Goal: Transaction & Acquisition: Purchase product/service

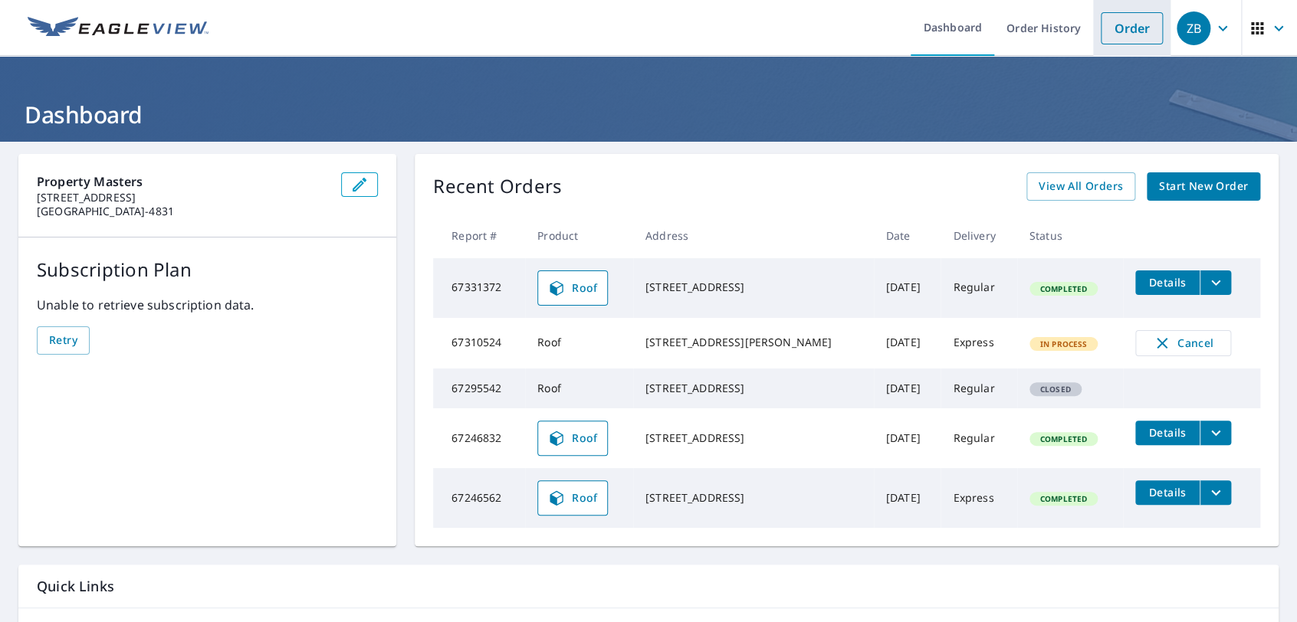
click at [1115, 24] on link "Order" at bounding box center [1132, 28] width 62 height 32
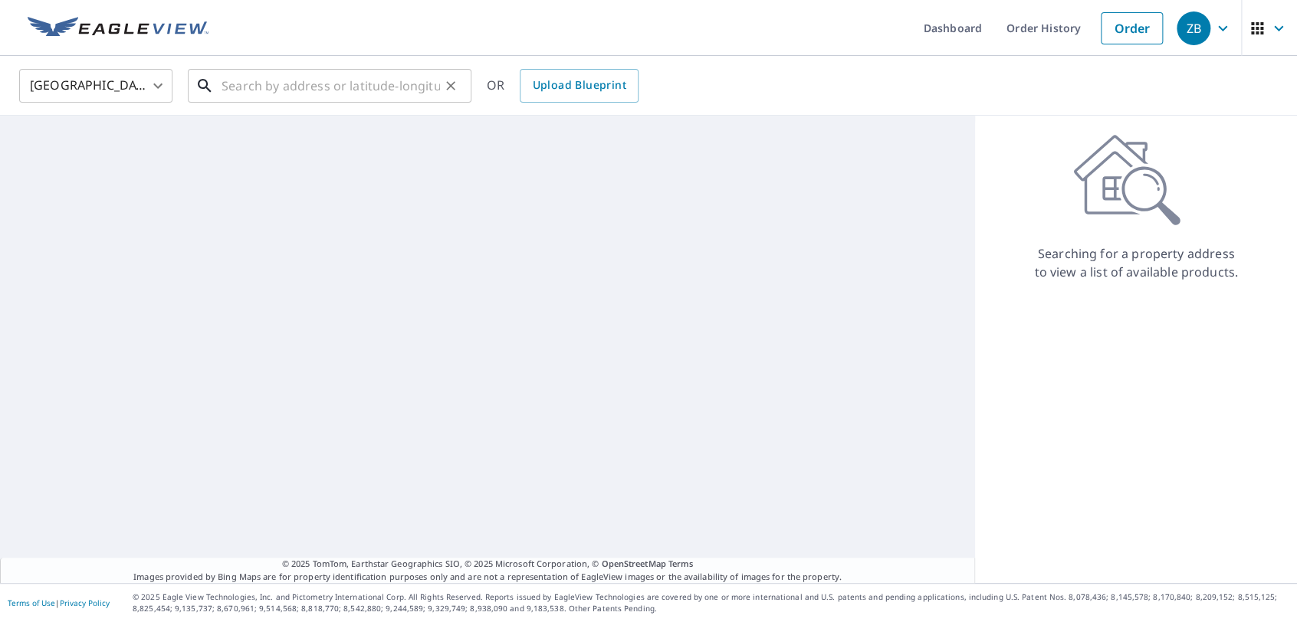
click at [382, 66] on input "text" at bounding box center [331, 85] width 218 height 43
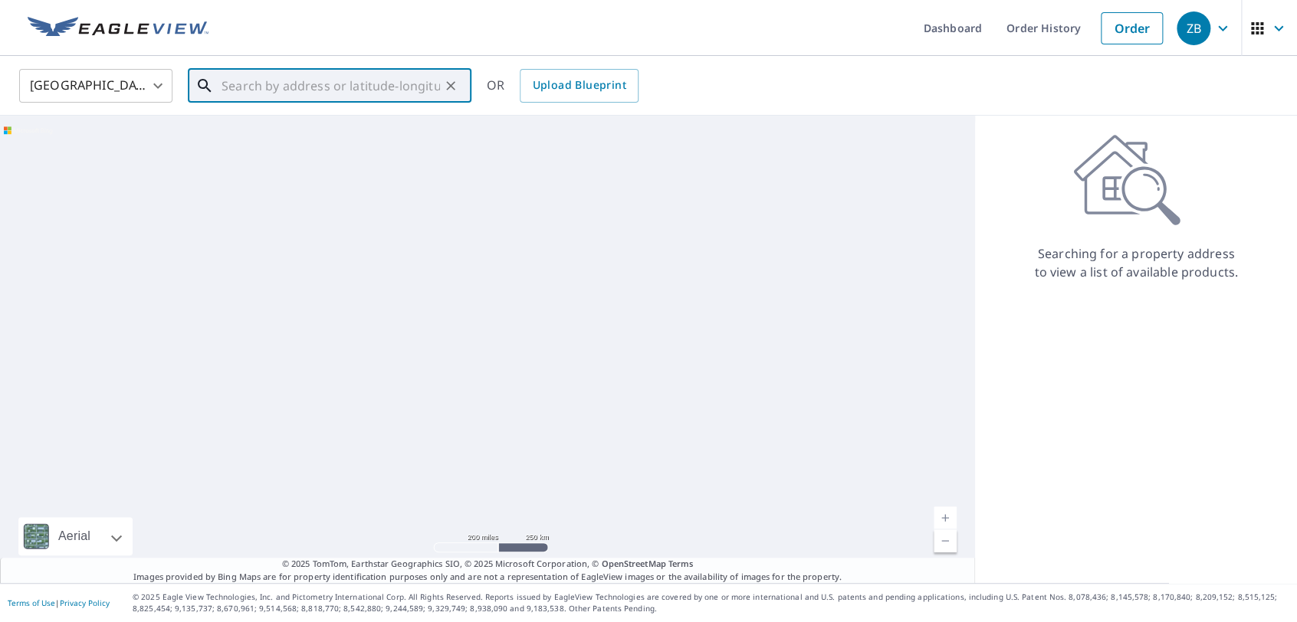
paste input "1414 Contown Road, Liberty, KY 42539"
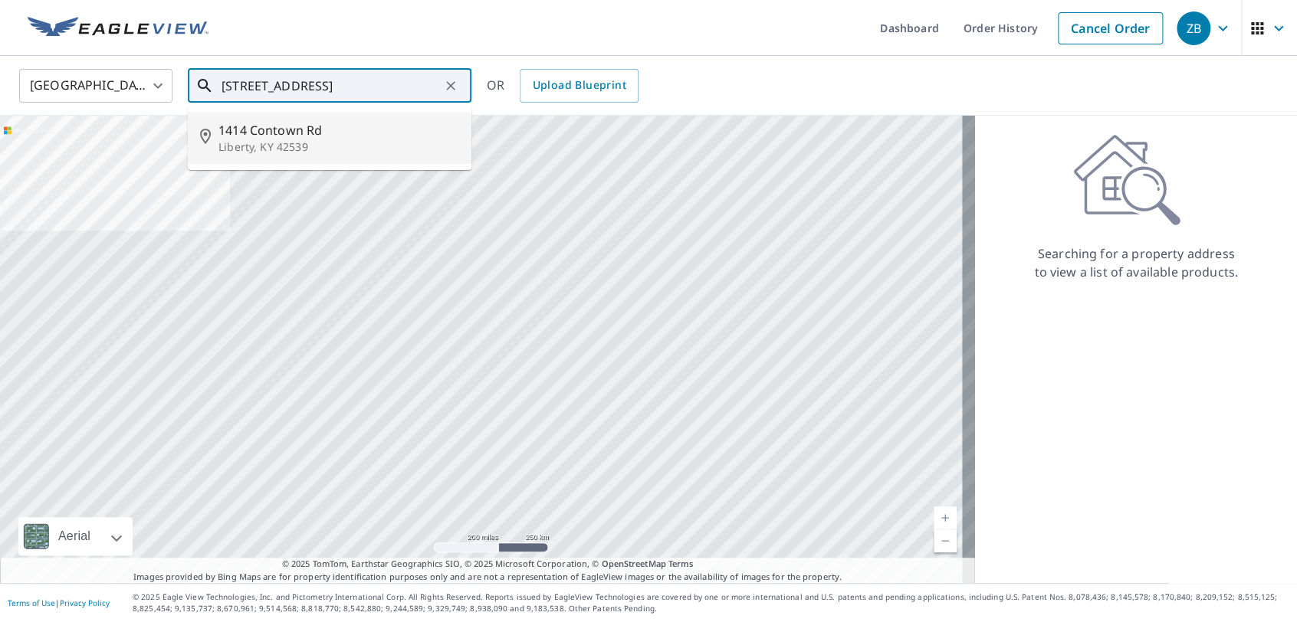
click at [362, 143] on p "Liberty, KY 42539" at bounding box center [338, 147] width 241 height 15
type input "1414 Contown Rd Liberty, KY 42539"
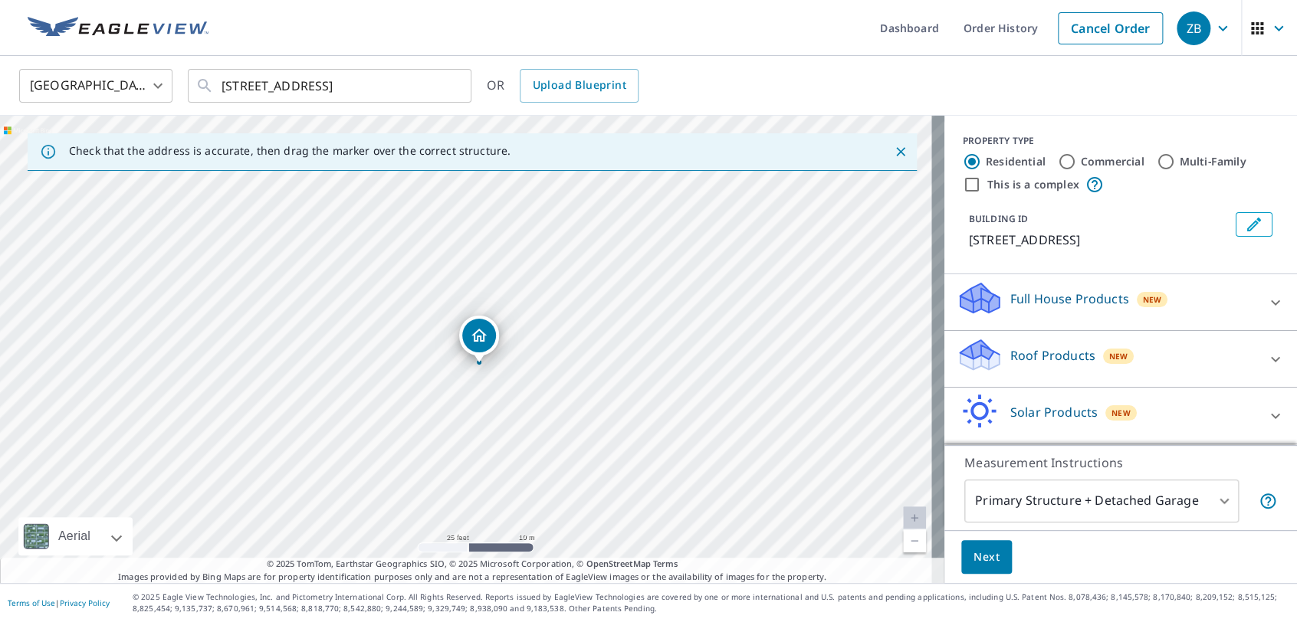
drag, startPoint x: 459, startPoint y: 336, endPoint x: 481, endPoint y: 341, distance: 22.1
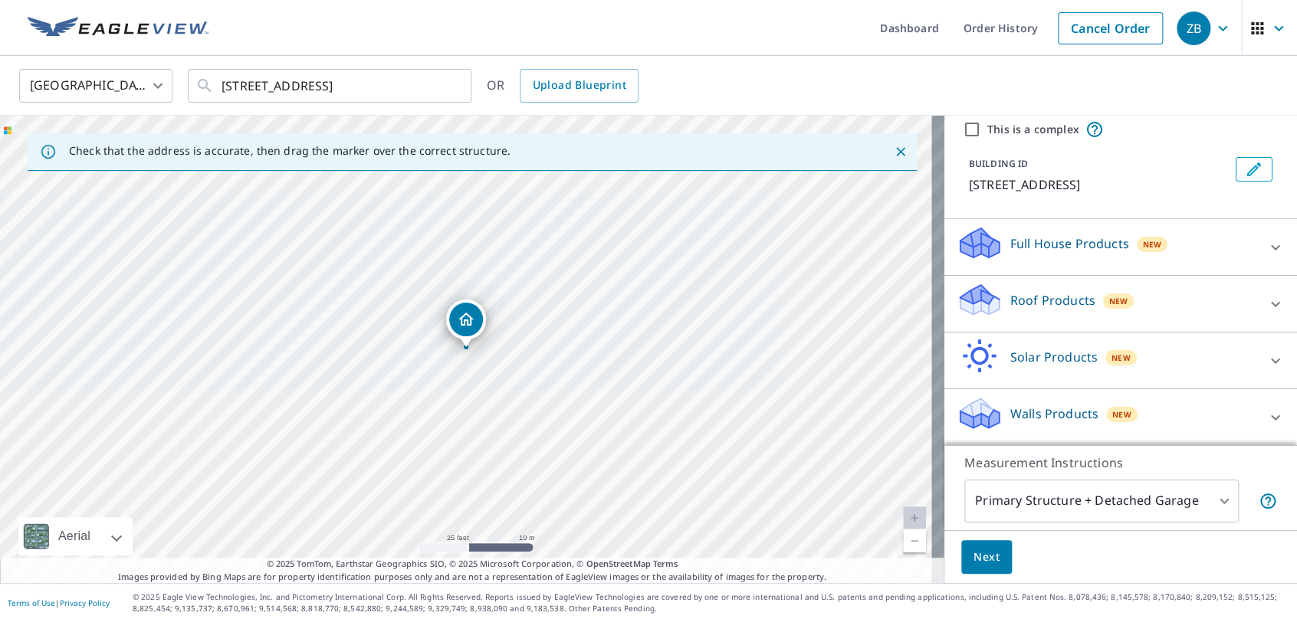
click at [1030, 305] on p "Roof Products" at bounding box center [1052, 300] width 85 height 18
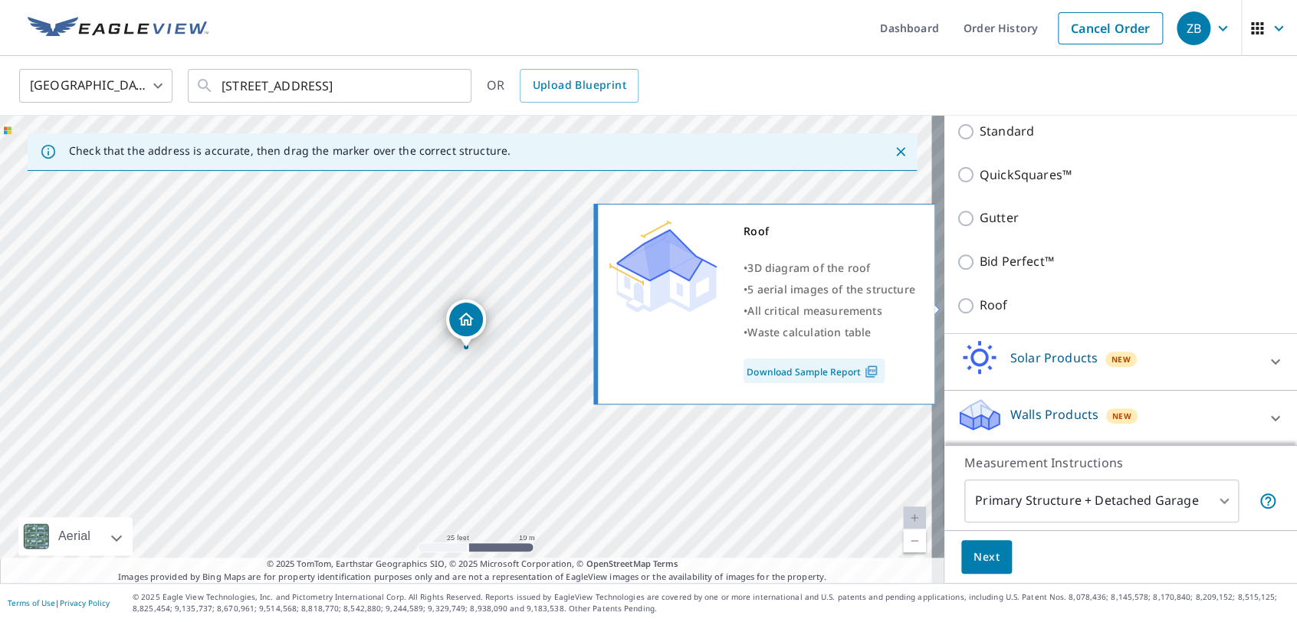
click at [981, 305] on p "Roof" at bounding box center [994, 305] width 28 height 19
click at [980, 305] on input "Roof" at bounding box center [968, 306] width 23 height 18
checkbox input "true"
type input "3"
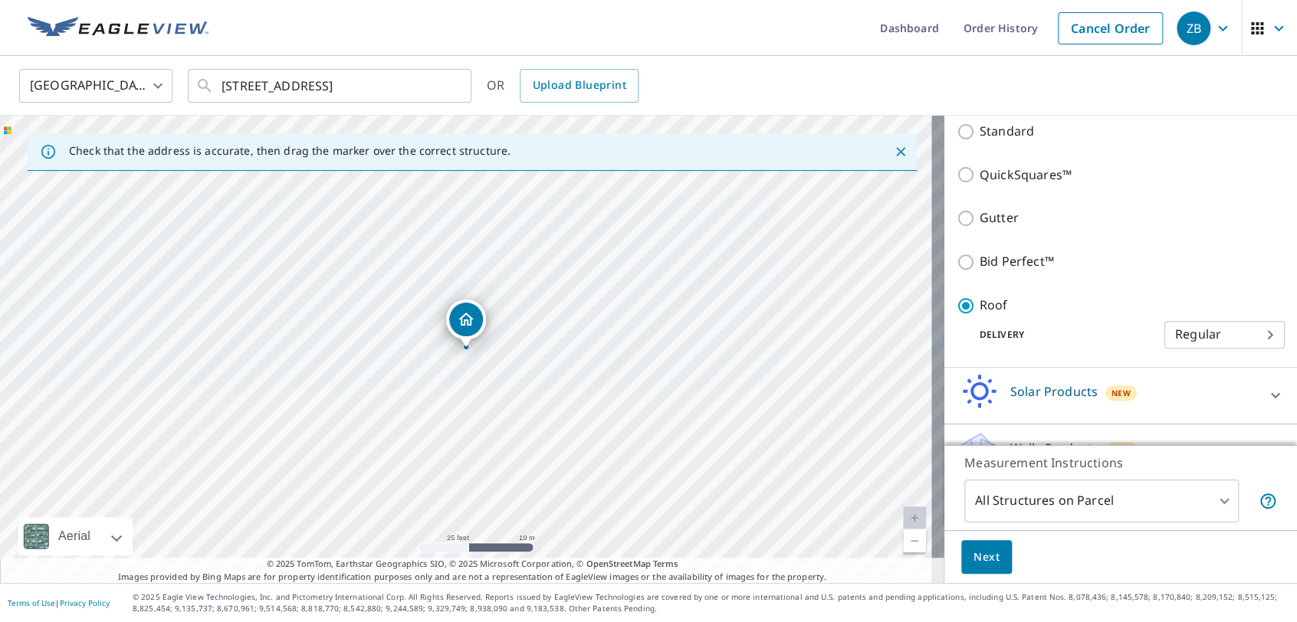
click at [1239, 335] on body "ZB ZB Dashboard Order History Cancel Order ZB United States US ​ 1414 Contown R…" at bounding box center [648, 311] width 1297 height 622
click at [993, 307] on div at bounding box center [648, 311] width 1297 height 622
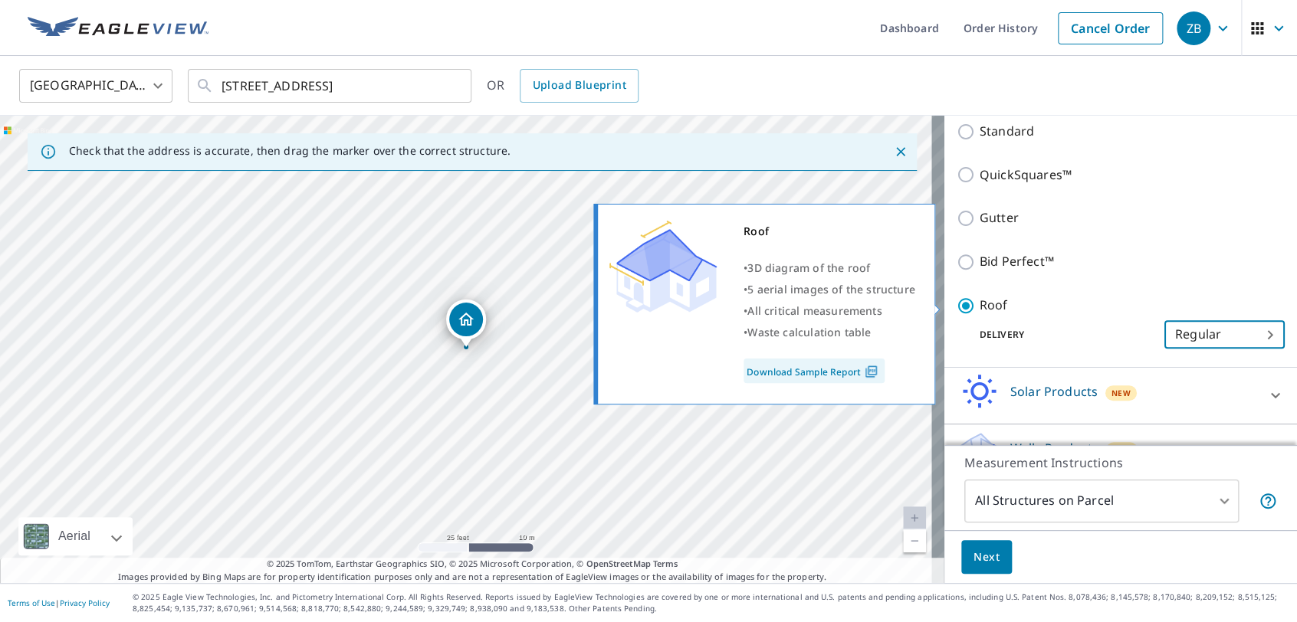
click at [993, 307] on p "Roof" at bounding box center [994, 305] width 28 height 19
click at [980, 307] on input "Roof" at bounding box center [968, 306] width 23 height 18
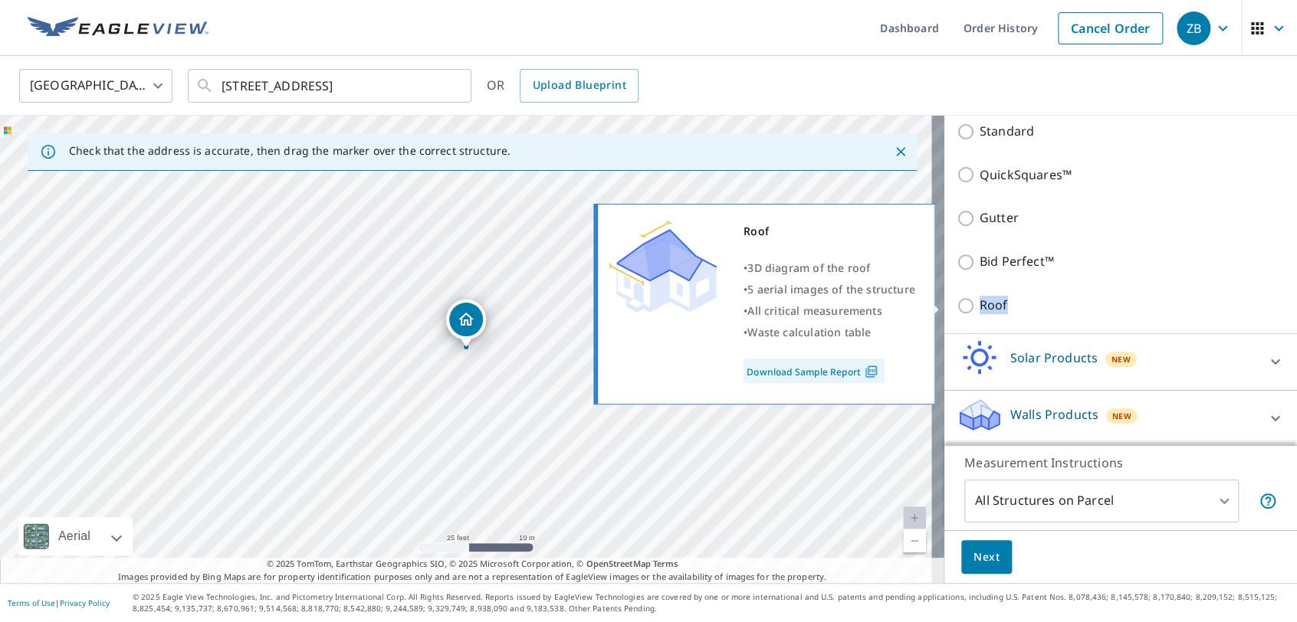
click at [993, 307] on p "Roof" at bounding box center [994, 305] width 28 height 19
click at [980, 307] on input "Roof" at bounding box center [968, 306] width 23 height 18
checkbox input "true"
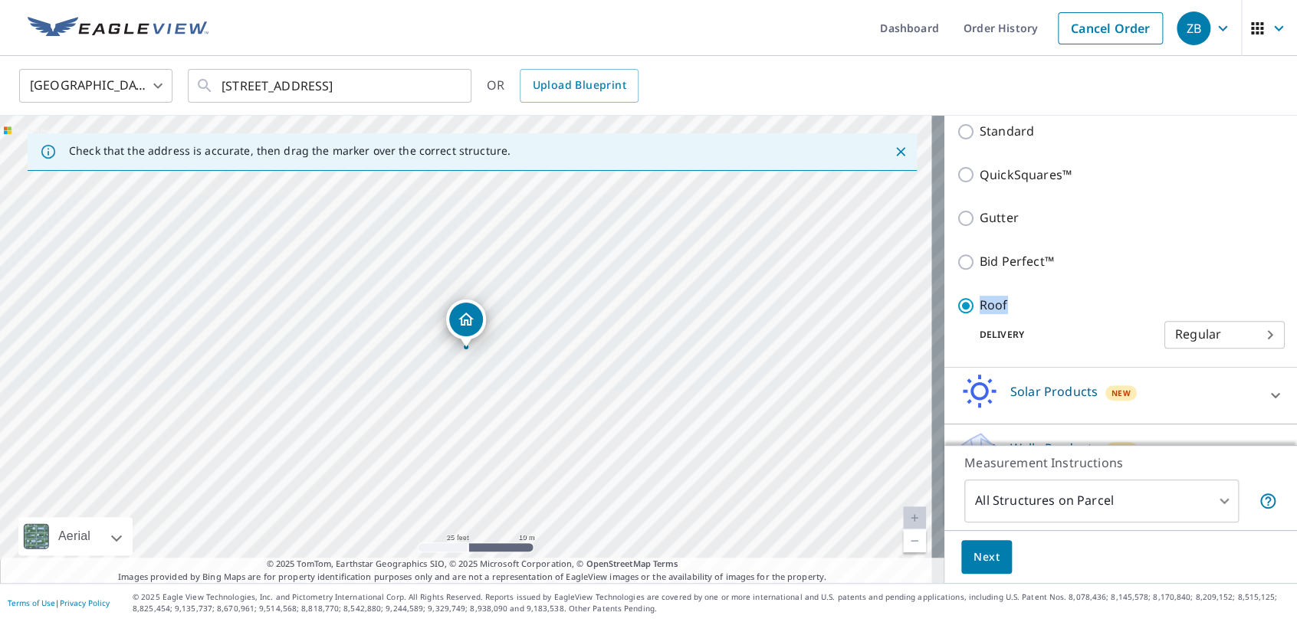
click at [973, 560] on span "Next" at bounding box center [986, 557] width 26 height 19
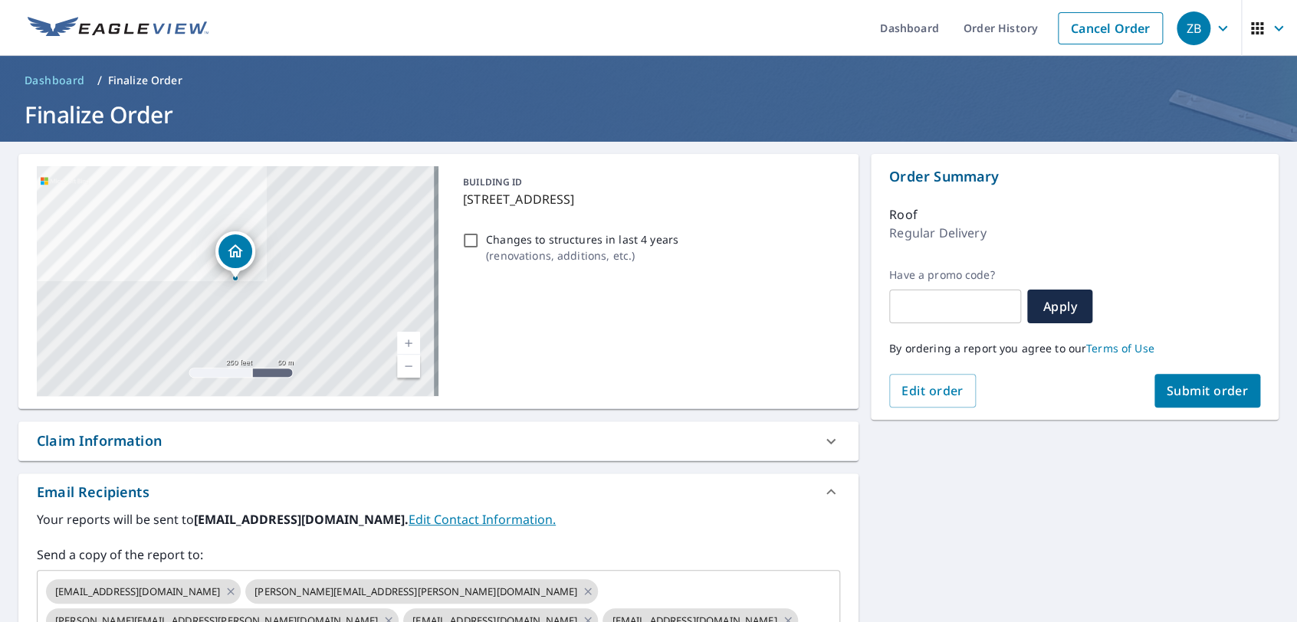
click at [960, 535] on div "1414 Contown Rd Liberty, KY 42539 Aerial Road A standard road map Aerial A deta…" at bounding box center [648, 487] width 1297 height 690
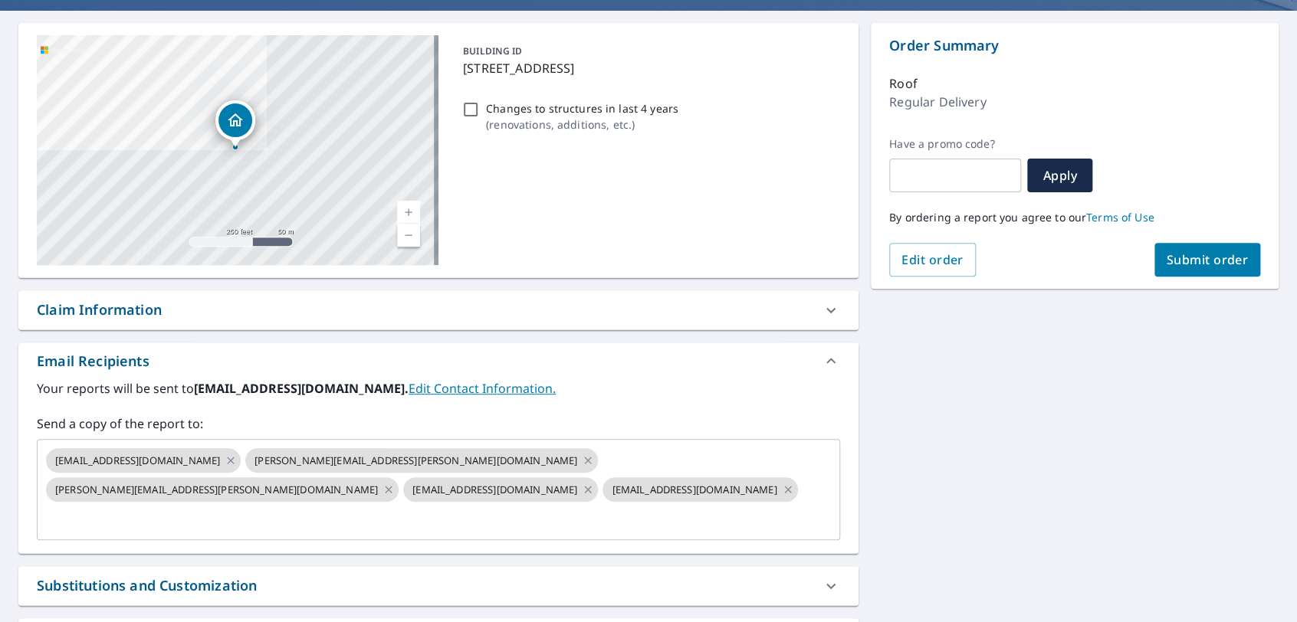
scroll to position [166, 0]
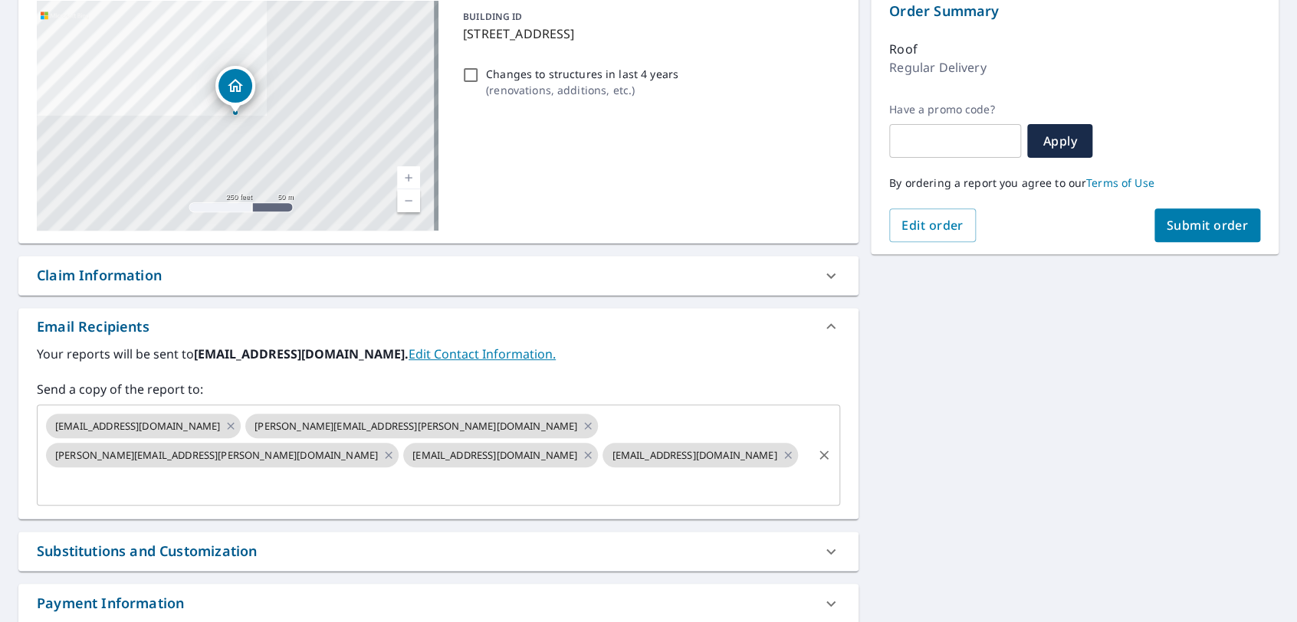
click at [603, 472] on div "reo-pc@propertymasters.com marsha.musselwhite@propertymasters.com zach.bassett@…" at bounding box center [438, 455] width 803 height 101
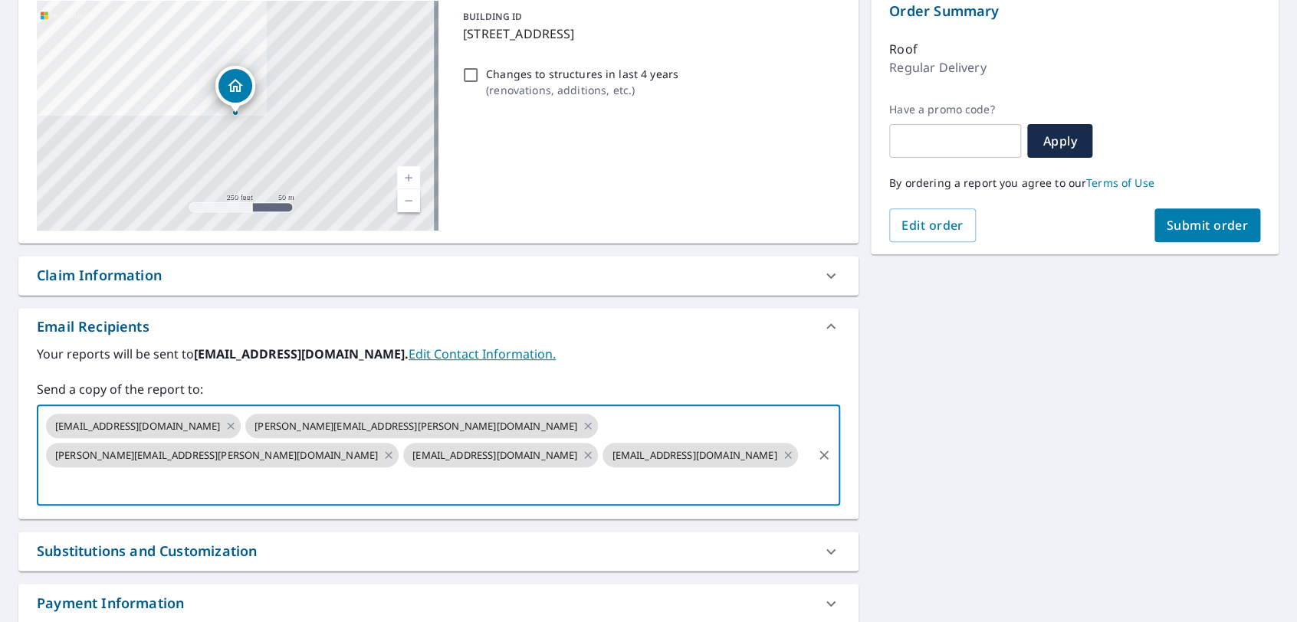
paste input "stewart.booth@propertymasters.com"
type input "stewart.booth@propertymasters.com"
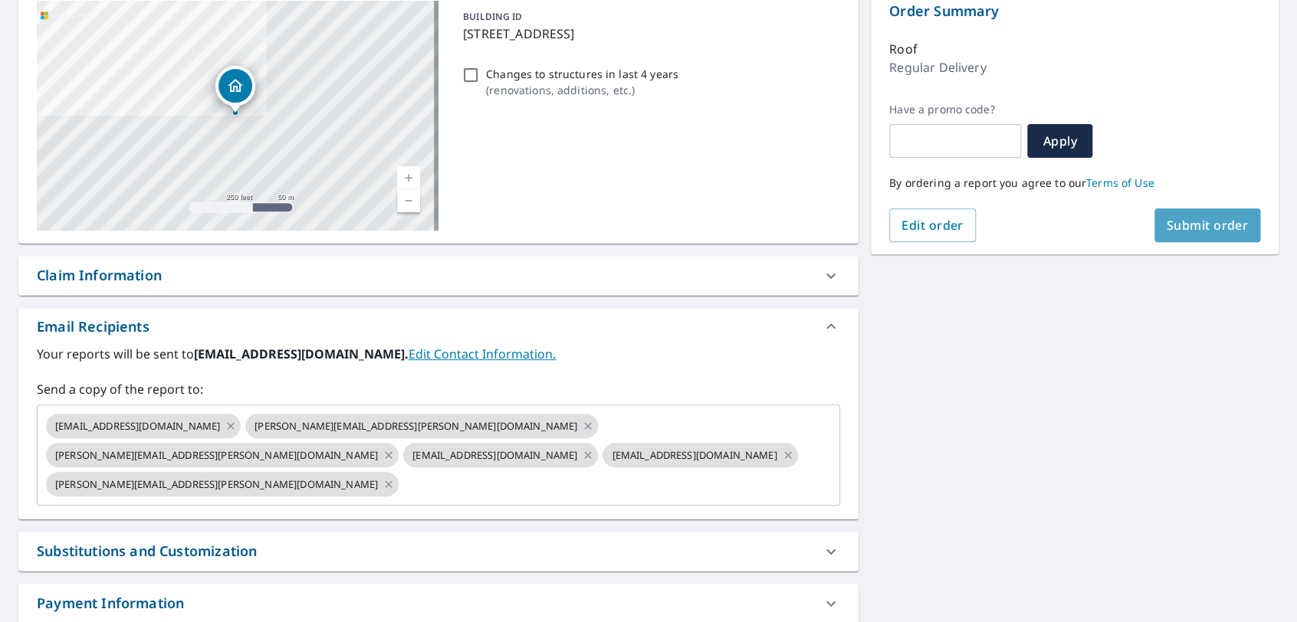
click at [1191, 225] on span "Submit order" at bounding box center [1208, 225] width 82 height 17
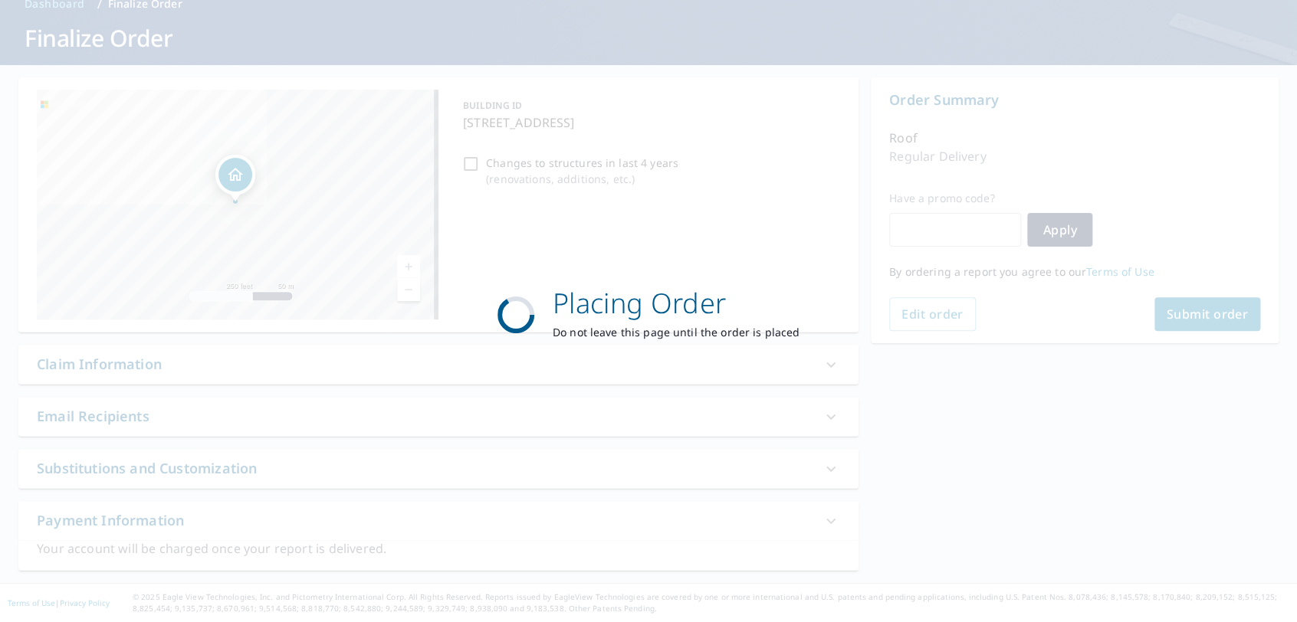
scroll to position [75, 0]
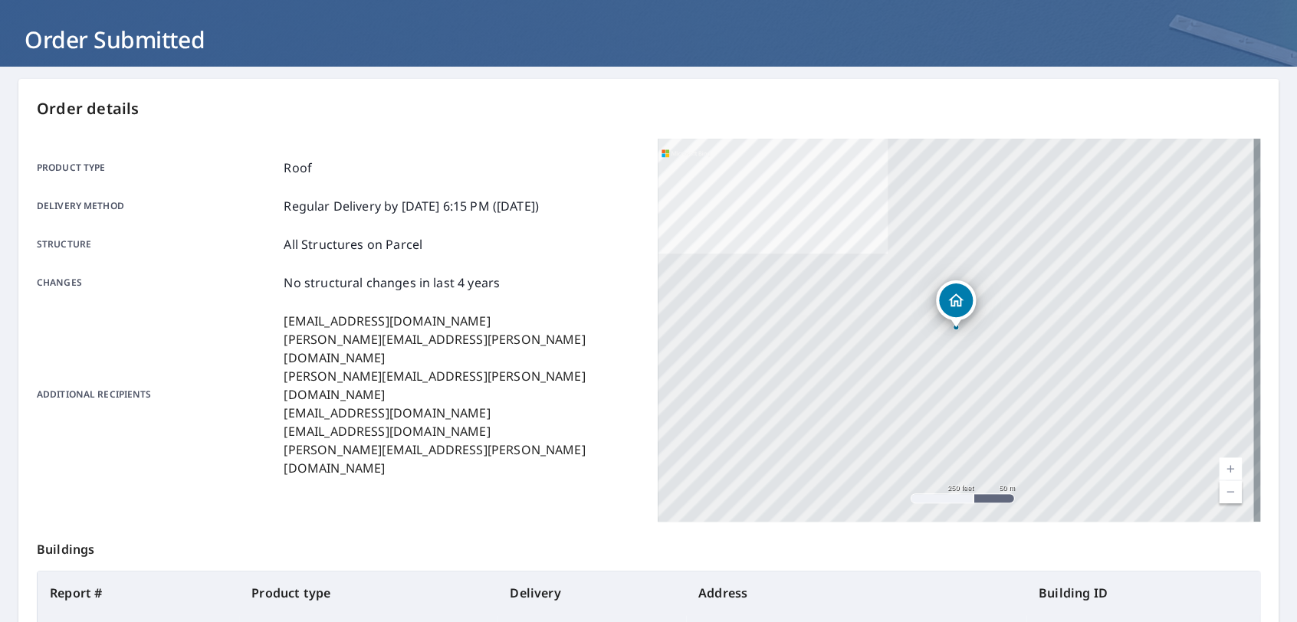
click at [382, 523] on p "Buildings" at bounding box center [648, 546] width 1223 height 49
